Goal: Task Accomplishment & Management: Manage account settings

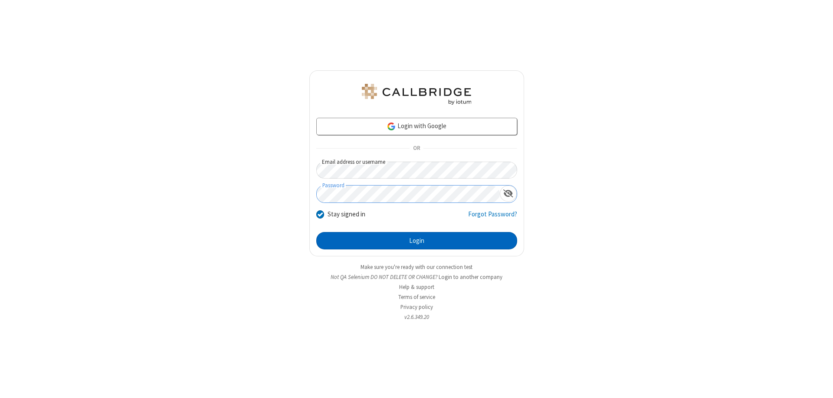
click at [417, 240] on button "Login" at bounding box center [416, 240] width 201 height 17
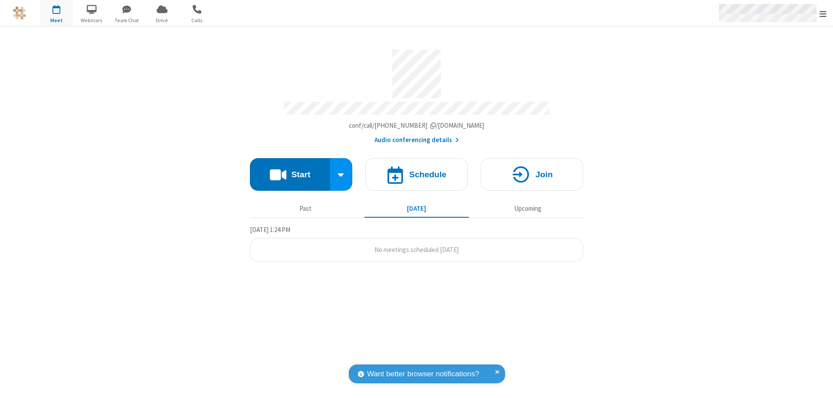
click at [823, 13] on span "Open menu" at bounding box center [823, 14] width 7 height 9
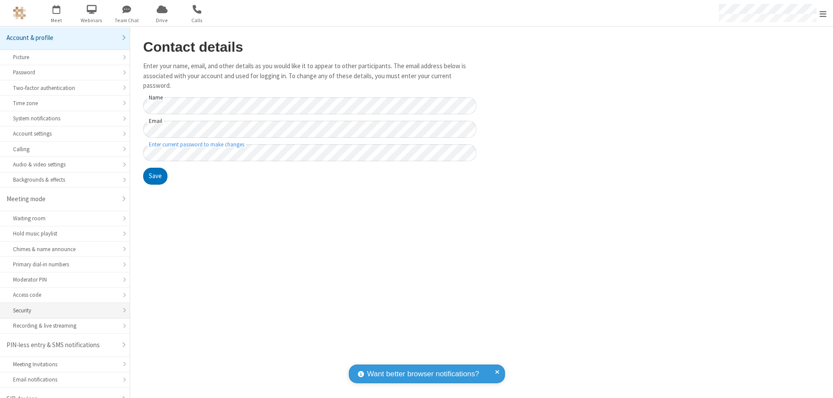
click at [62, 306] on div "Security" at bounding box center [65, 310] width 104 height 8
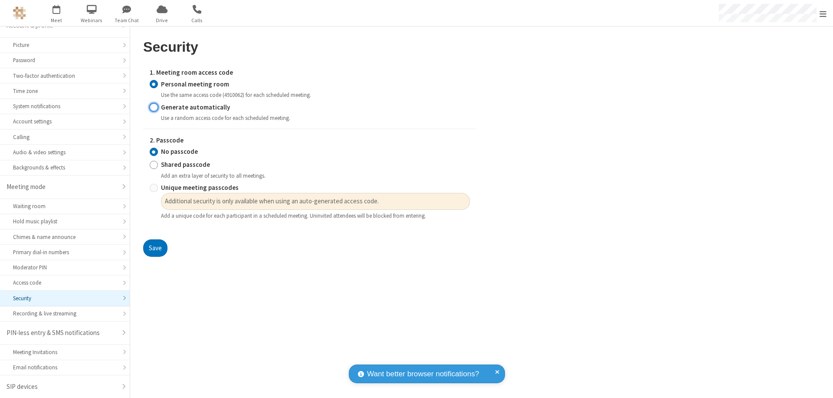
click at [154, 107] on input "Generate automatically" at bounding box center [154, 106] width 8 height 9
radio input "true"
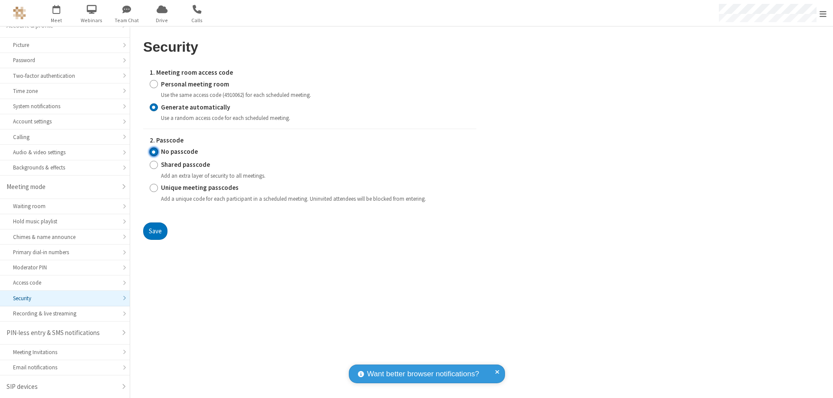
click at [154, 151] on input "No passcode" at bounding box center [154, 151] width 8 height 9
click at [155, 230] on button "Save" at bounding box center [155, 230] width 24 height 17
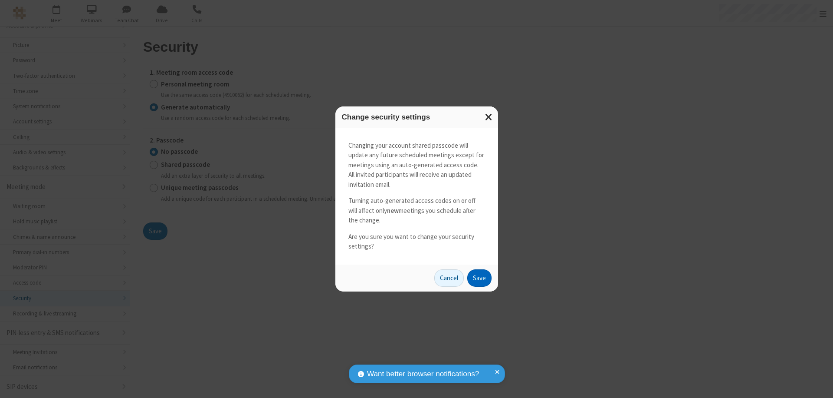
click at [479, 277] on button "Save" at bounding box center [479, 277] width 24 height 17
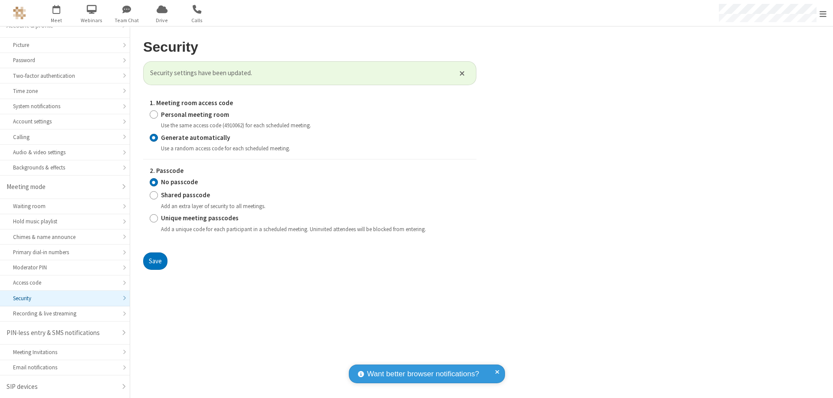
click at [823, 13] on span "Open menu" at bounding box center [823, 14] width 7 height 9
click at [56, 13] on span "button" at bounding box center [56, 9] width 33 height 15
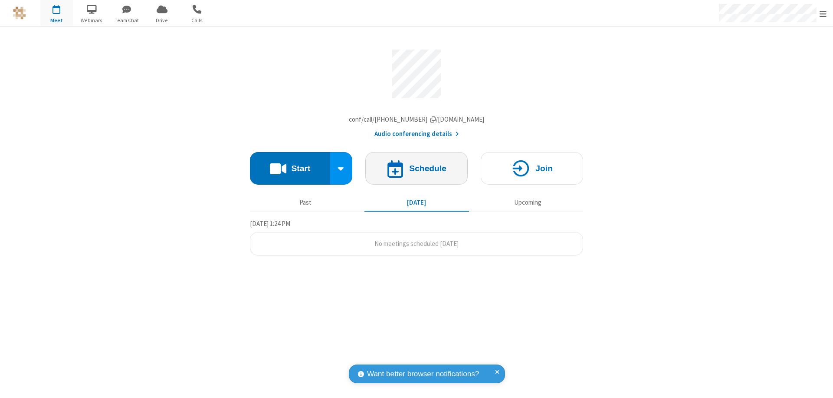
click at [417, 170] on h4 "Schedule" at bounding box center [427, 168] width 37 height 8
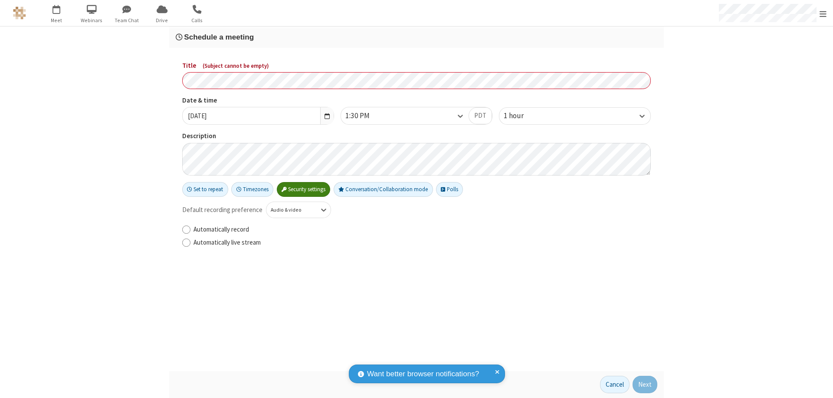
click at [417, 37] on h3 "Schedule a meeting" at bounding box center [417, 37] width 482 height 8
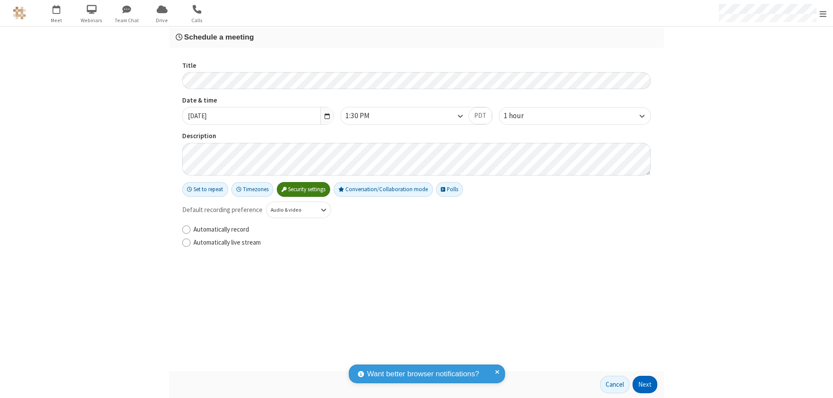
click at [645, 384] on button "Next" at bounding box center [645, 383] width 25 height 17
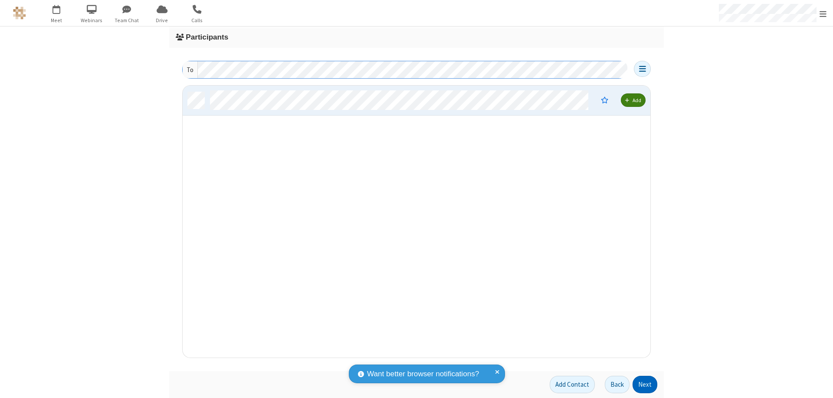
click at [645, 384] on button "Next" at bounding box center [645, 383] width 25 height 17
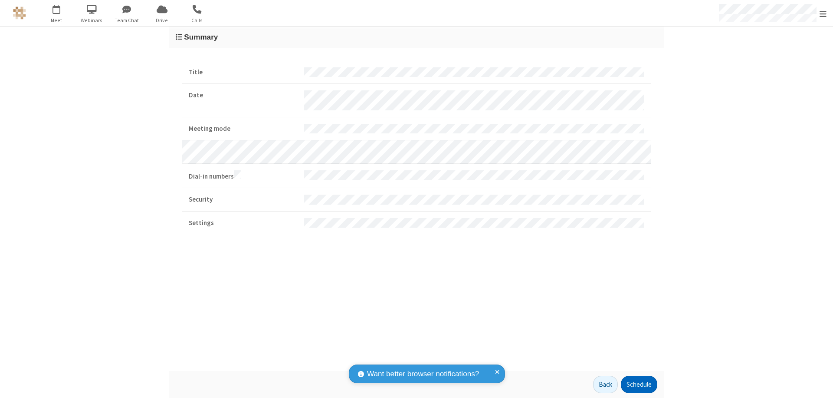
click at [639, 384] on button "Schedule" at bounding box center [639, 383] width 36 height 17
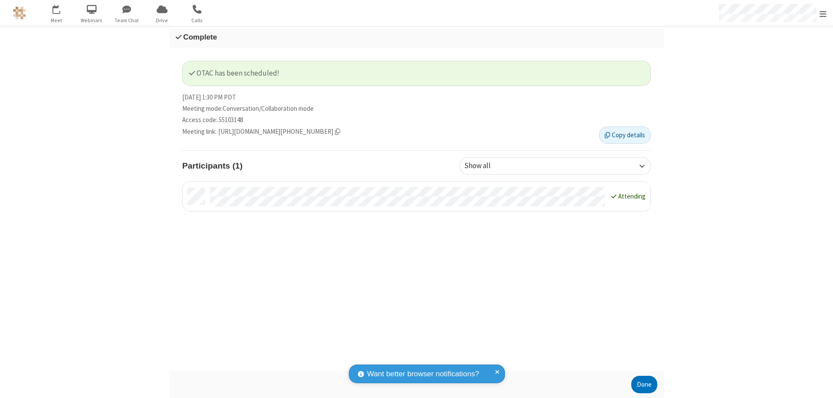
click at [645, 384] on button "Done" at bounding box center [645, 383] width 26 height 17
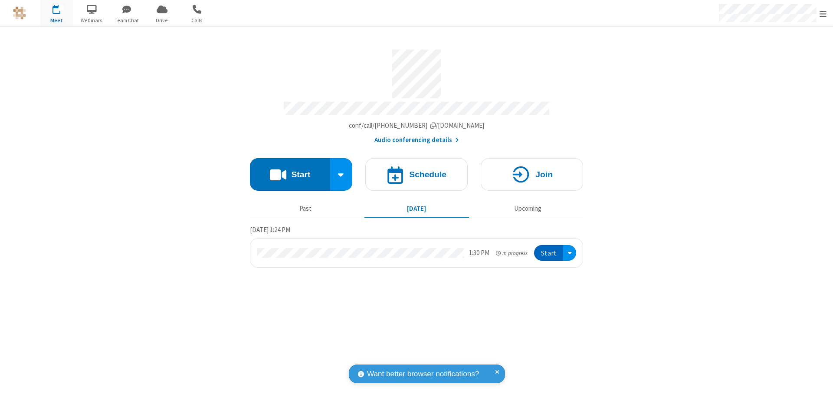
click at [550, 249] on button "Start" at bounding box center [548, 253] width 29 height 16
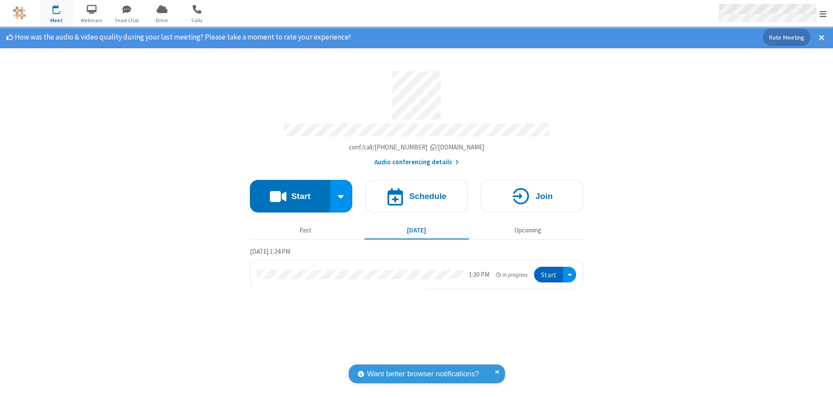
click at [823, 13] on span "Open menu" at bounding box center [823, 14] width 7 height 9
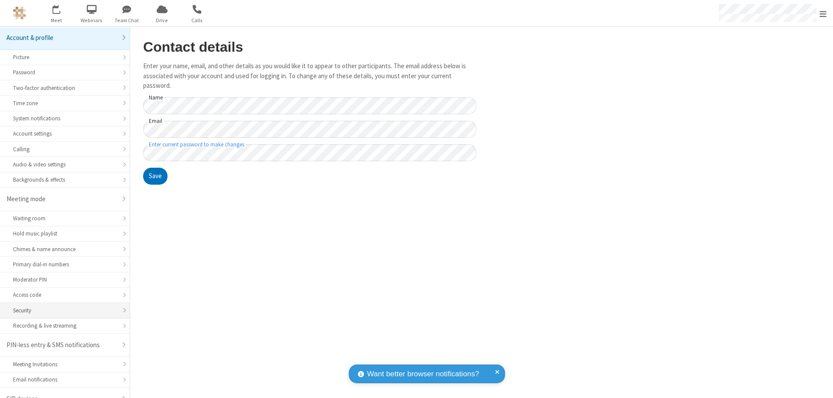
click at [62, 306] on div "Security" at bounding box center [65, 310] width 104 height 8
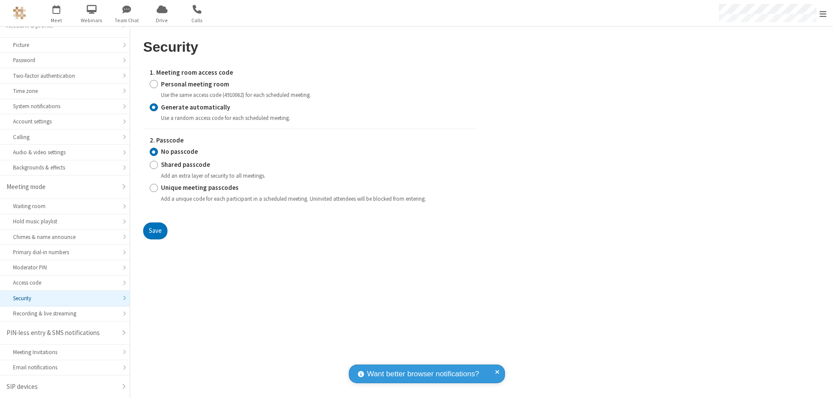
click at [154, 84] on input "Personal meeting room" at bounding box center [154, 83] width 8 height 9
radio input "true"
click at [154, 151] on input "No passcode" at bounding box center [154, 151] width 8 height 9
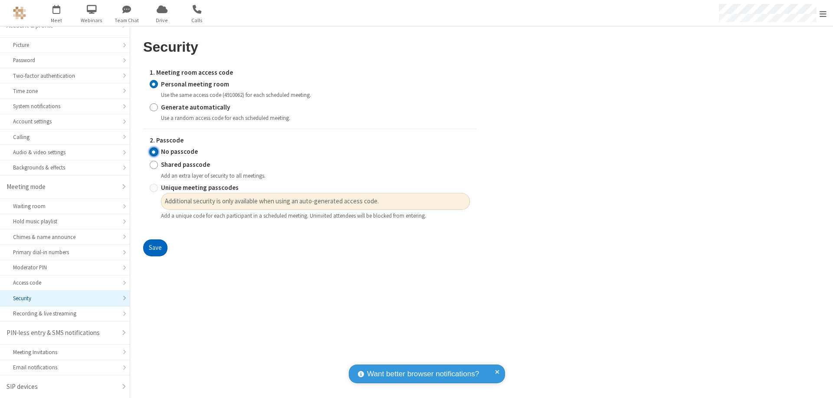
click at [155, 248] on button "Save" at bounding box center [155, 247] width 24 height 17
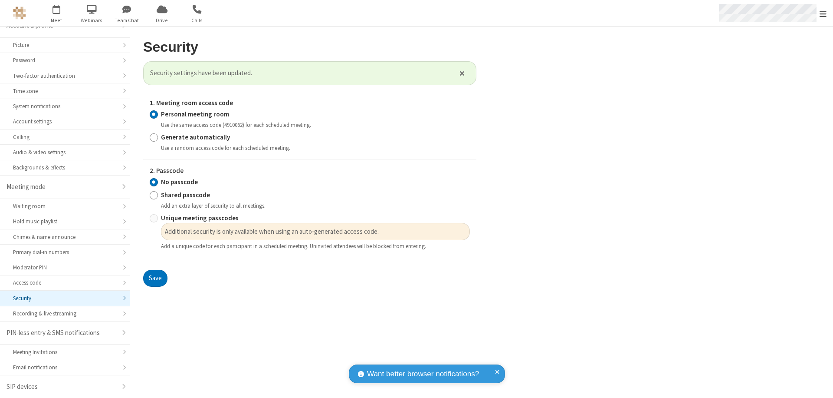
click at [823, 13] on span "Open menu" at bounding box center [823, 14] width 7 height 9
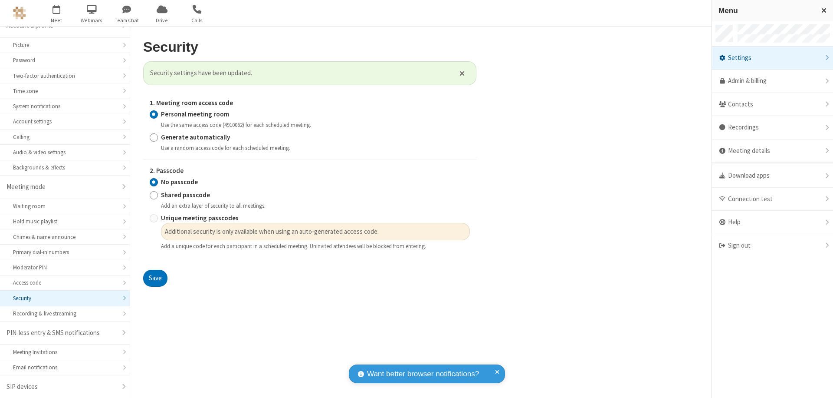
click at [773, 245] on div "Sign out" at bounding box center [772, 245] width 121 height 23
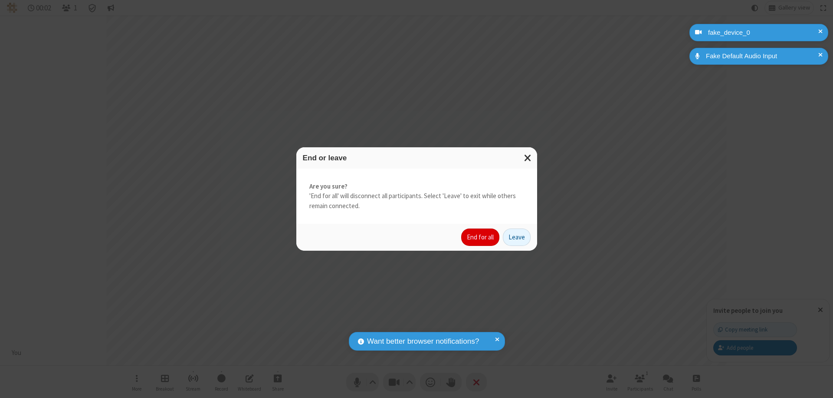
click at [481, 237] on button "End for all" at bounding box center [480, 236] width 38 height 17
